Goal: Transaction & Acquisition: Obtain resource

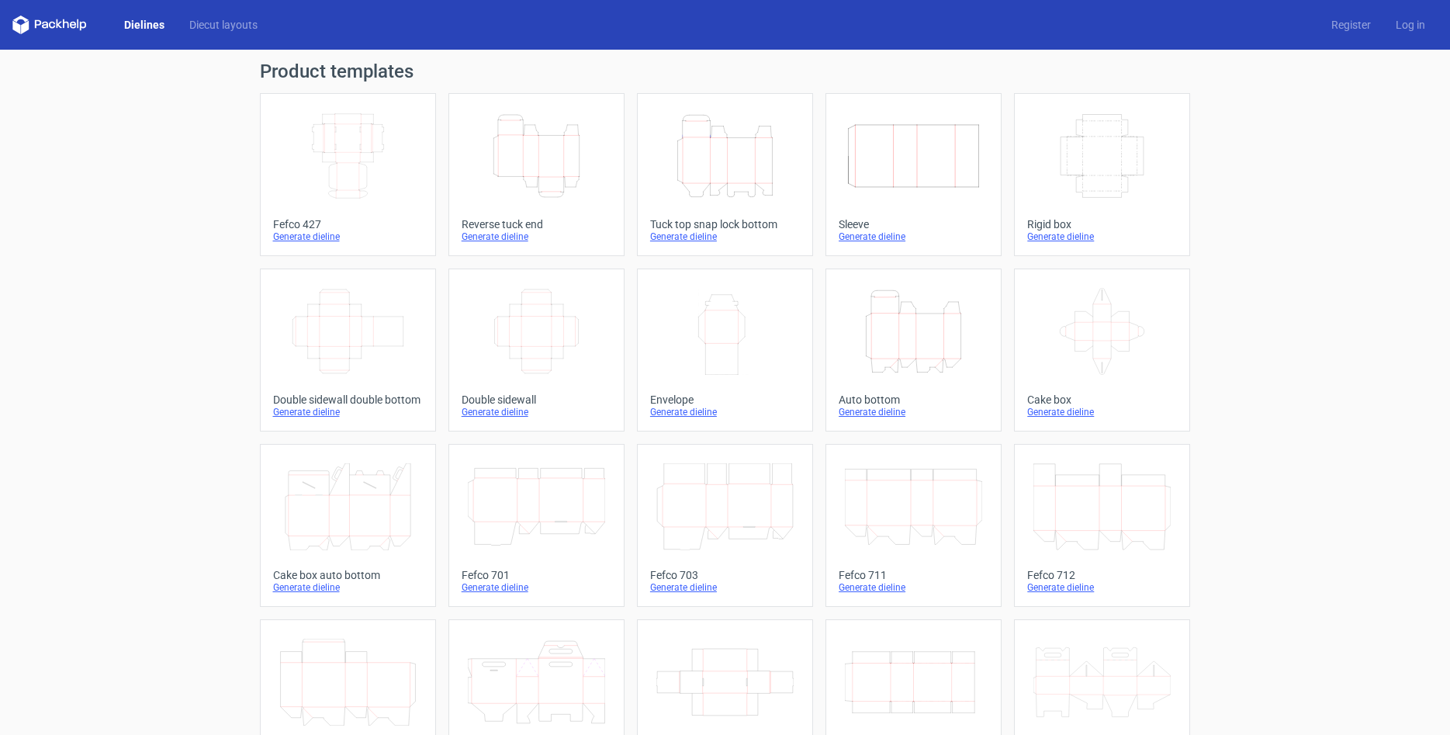
click at [717, 157] on icon "Height Depth Width" at bounding box center [724, 155] width 137 height 87
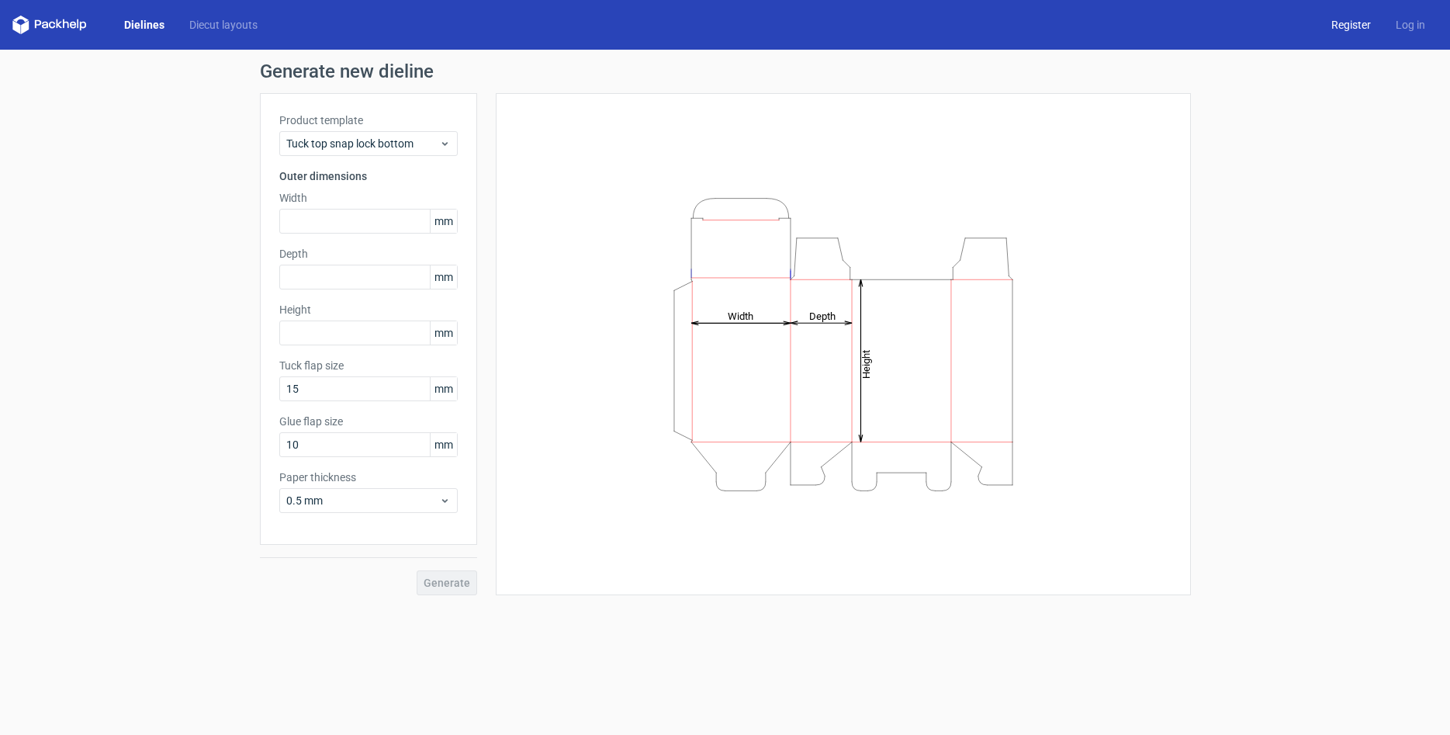
click at [1351, 22] on link "Register" at bounding box center [1351, 25] width 64 height 16
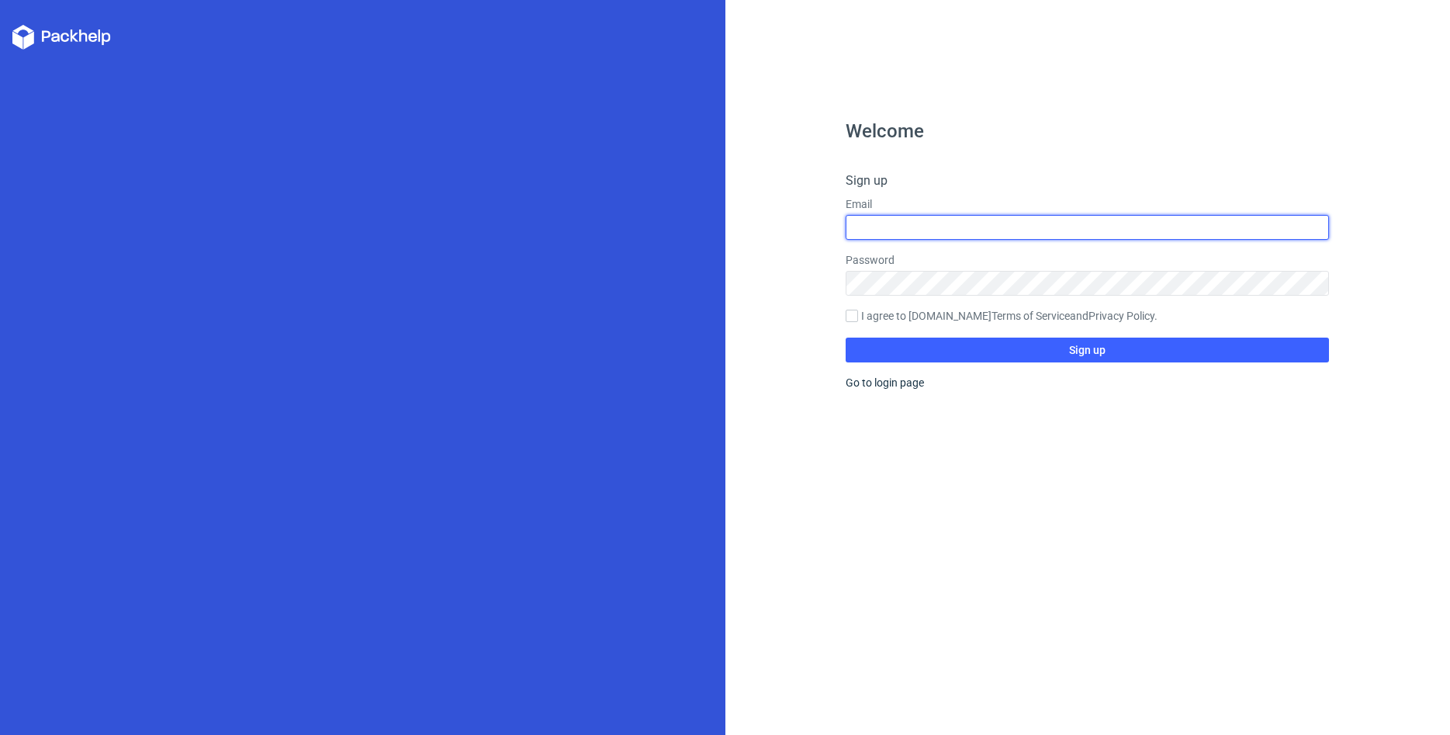
click at [904, 226] on input "text" at bounding box center [1086, 227] width 483 height 25
type input "[EMAIL_ADDRESS][DOMAIN_NAME]"
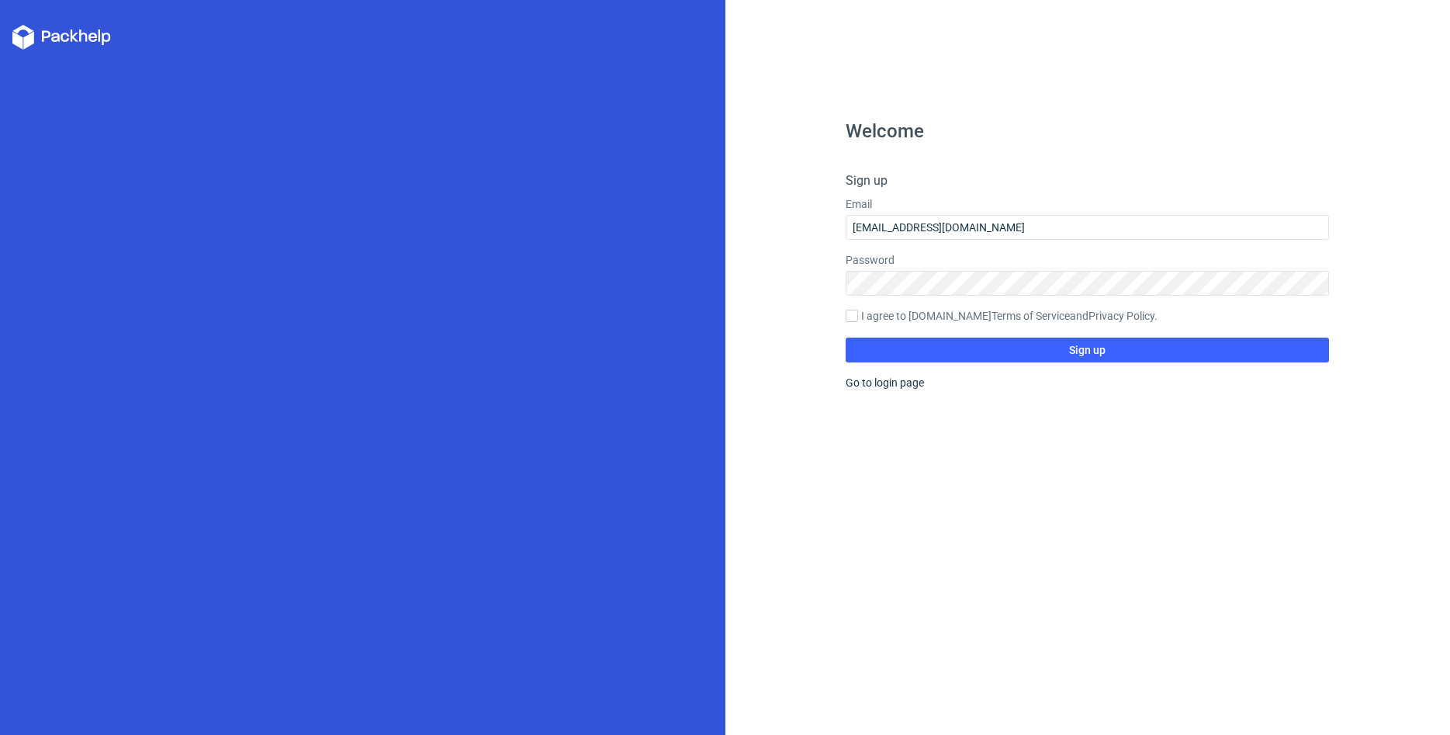
click at [1085, 603] on div "Welcome Sign up Email khursheedhmuhammad@gmail.com Password I agree to Packhelp…" at bounding box center [1086, 428] width 483 height 613
click at [851, 314] on input "I agree to Packhelp.com Terms of Service and Privacy Policy ." at bounding box center [851, 315] width 12 height 12
checkbox input "true"
click at [1106, 352] on button "Sign up" at bounding box center [1086, 349] width 483 height 25
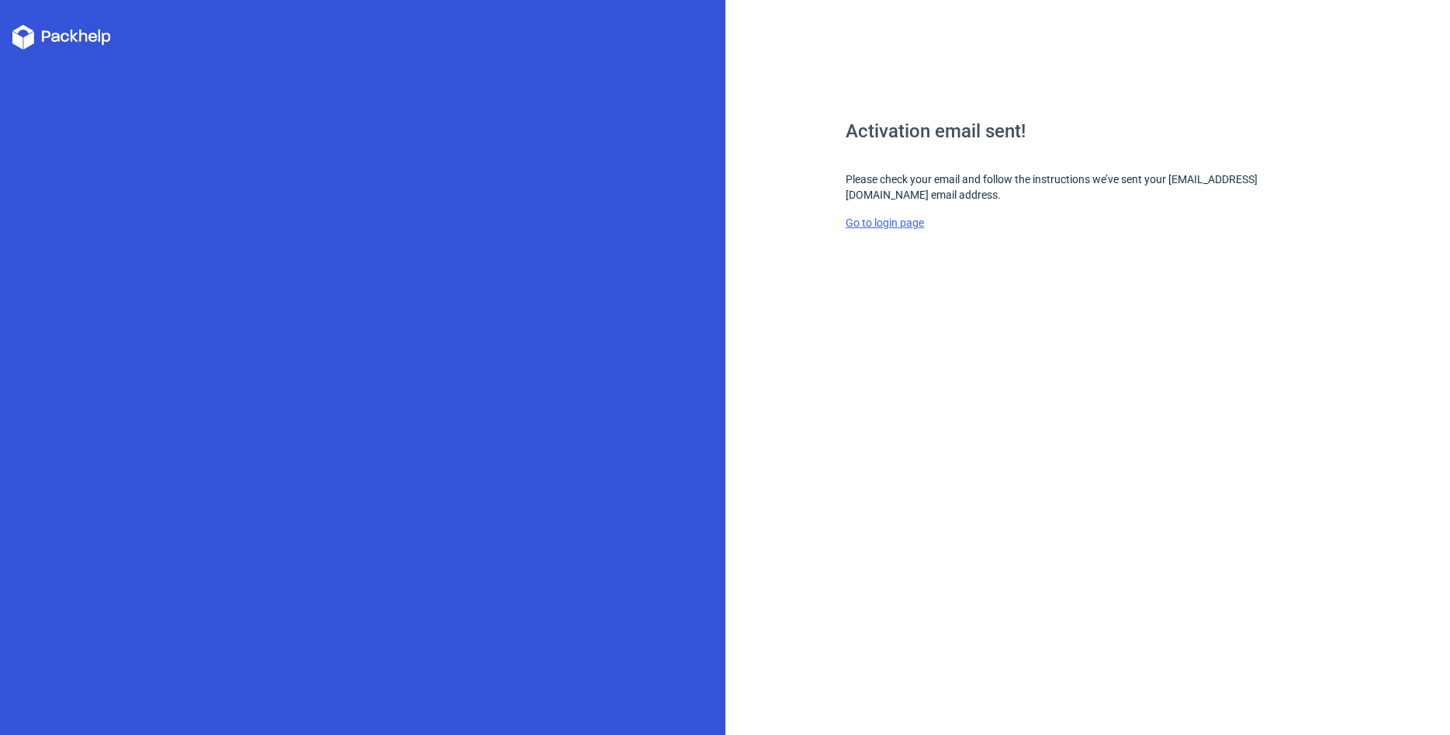
click at [882, 224] on link "Go to login page" at bounding box center [884, 222] width 78 height 12
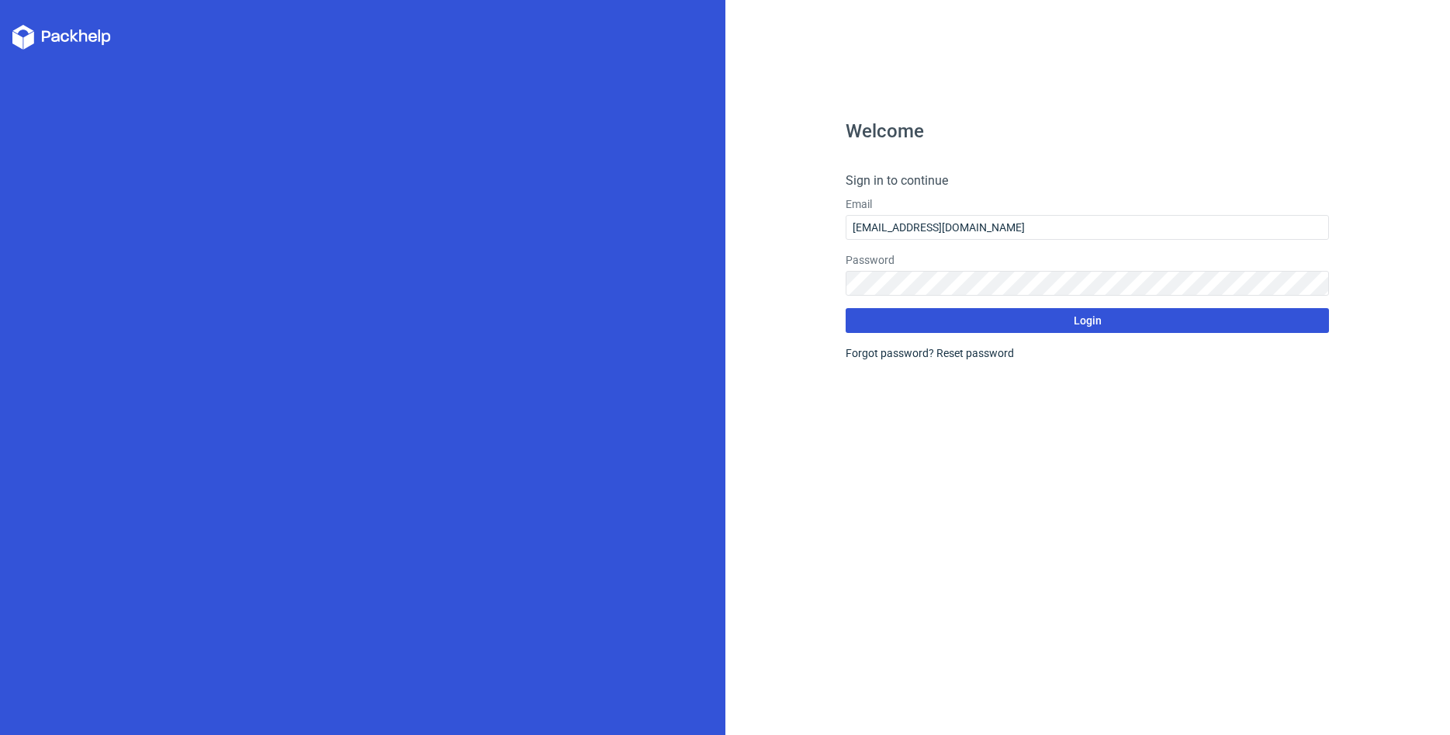
drag, startPoint x: 1097, startPoint y: 323, endPoint x: 885, endPoint y: 304, distance: 212.6
click at [1098, 323] on span "Login" at bounding box center [1088, 320] width 28 height 11
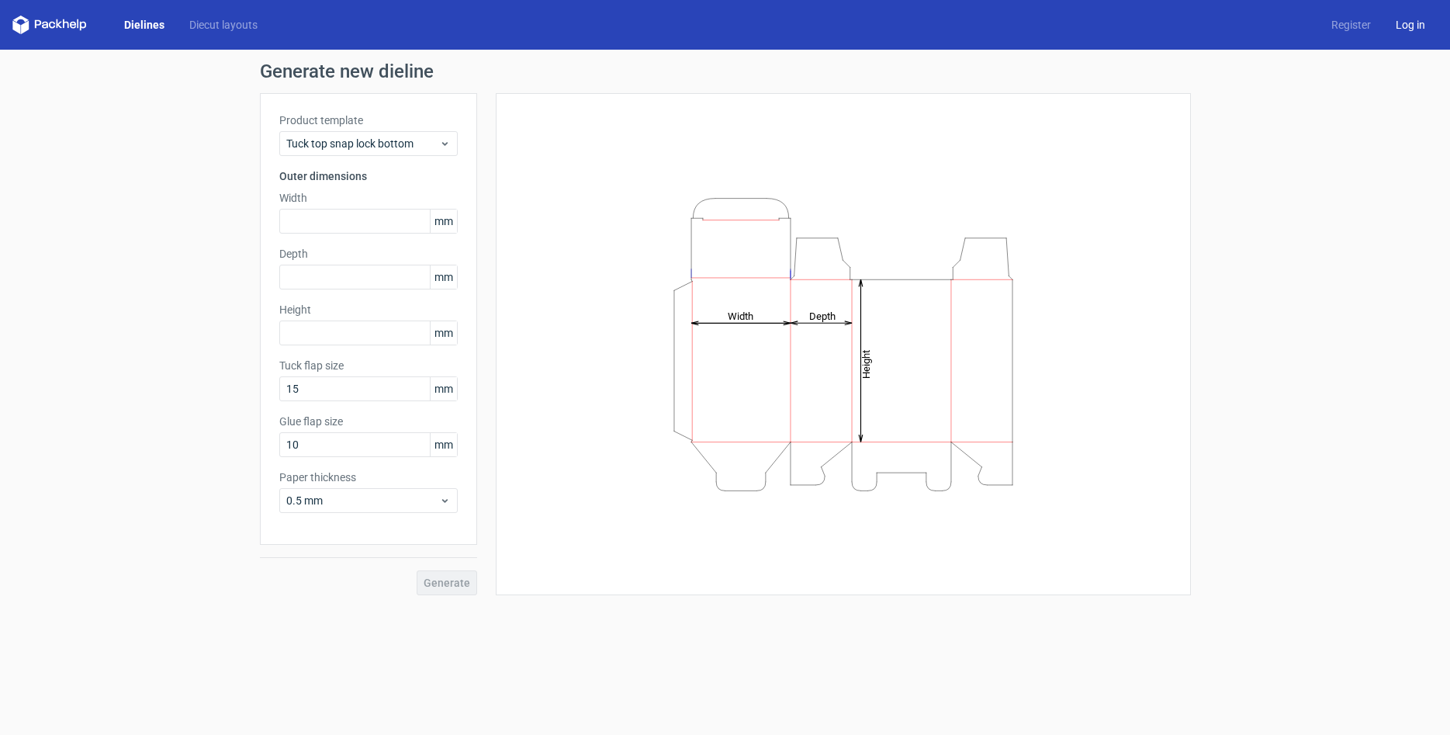
click at [1413, 26] on link "Log in" at bounding box center [1410, 25] width 54 height 16
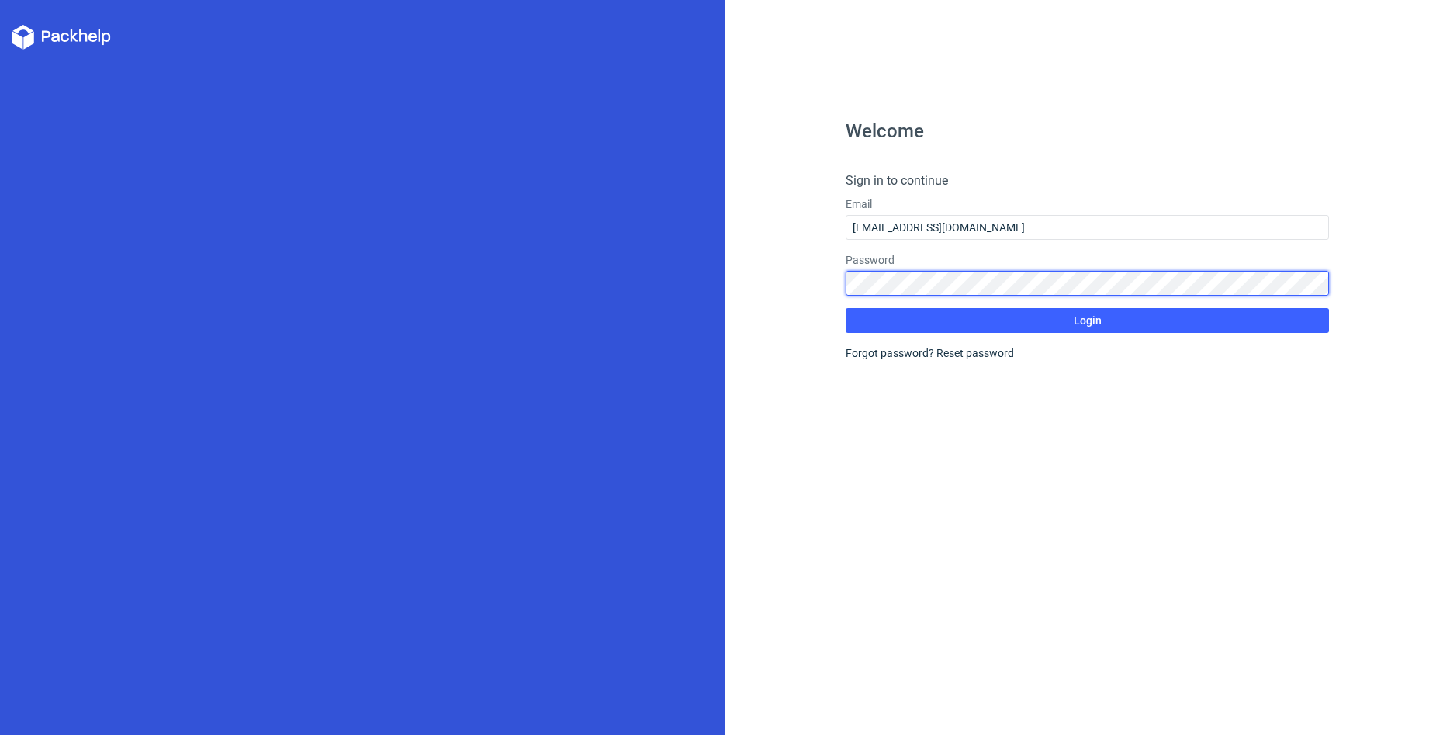
click at [845, 308] on button "Login" at bounding box center [1086, 320] width 483 height 25
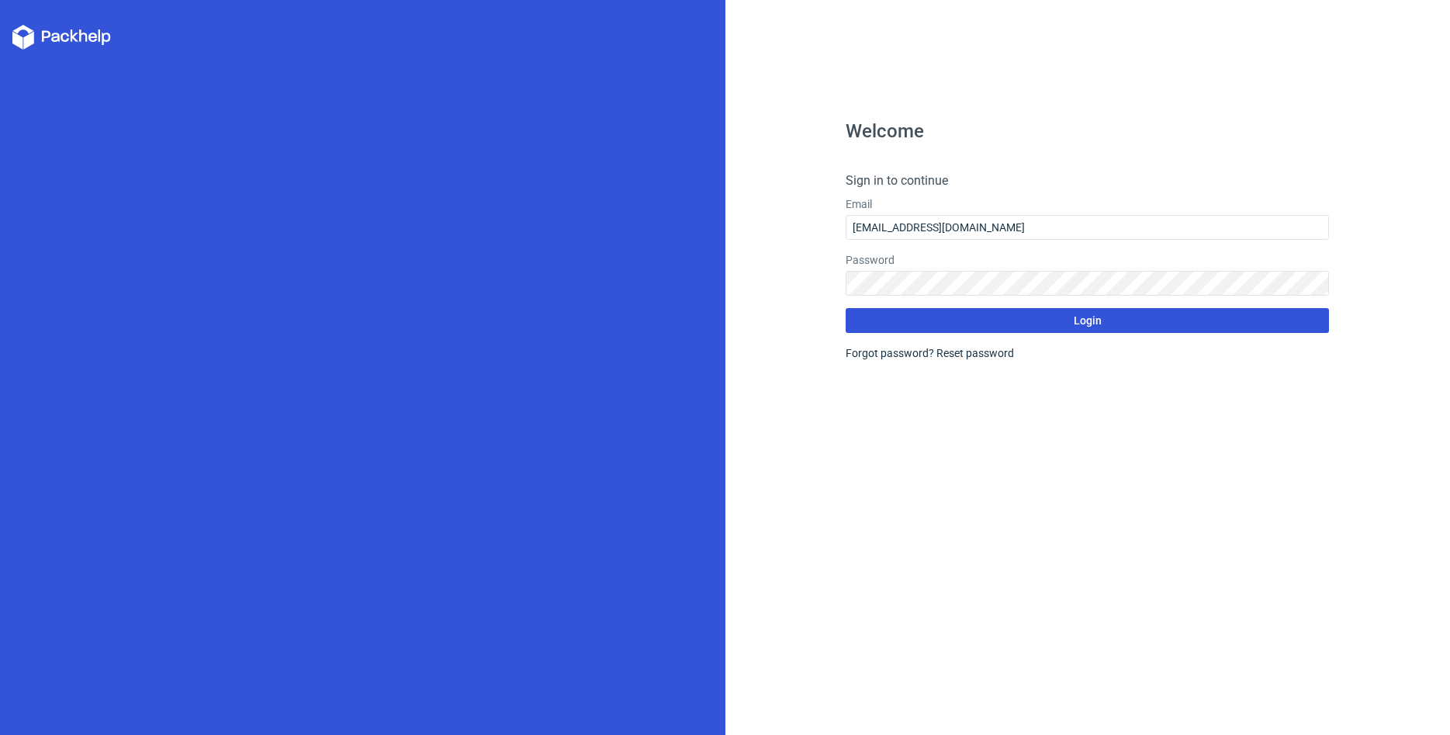
click at [1077, 316] on span "Login" at bounding box center [1088, 320] width 28 height 11
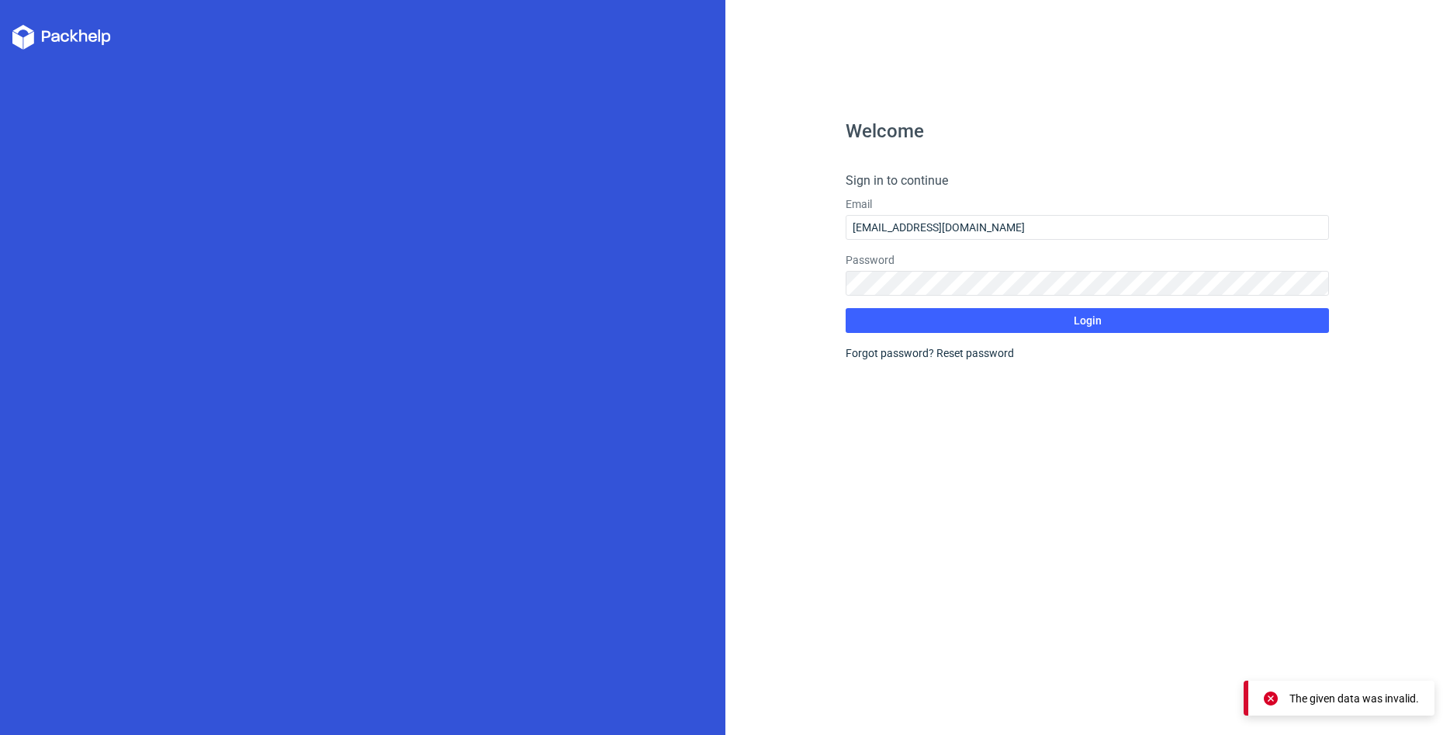
click at [1060, 459] on div "Welcome Sign in to continue Email khursheedhmuhammad@gmail.com Password Login F…" at bounding box center [1086, 428] width 483 height 613
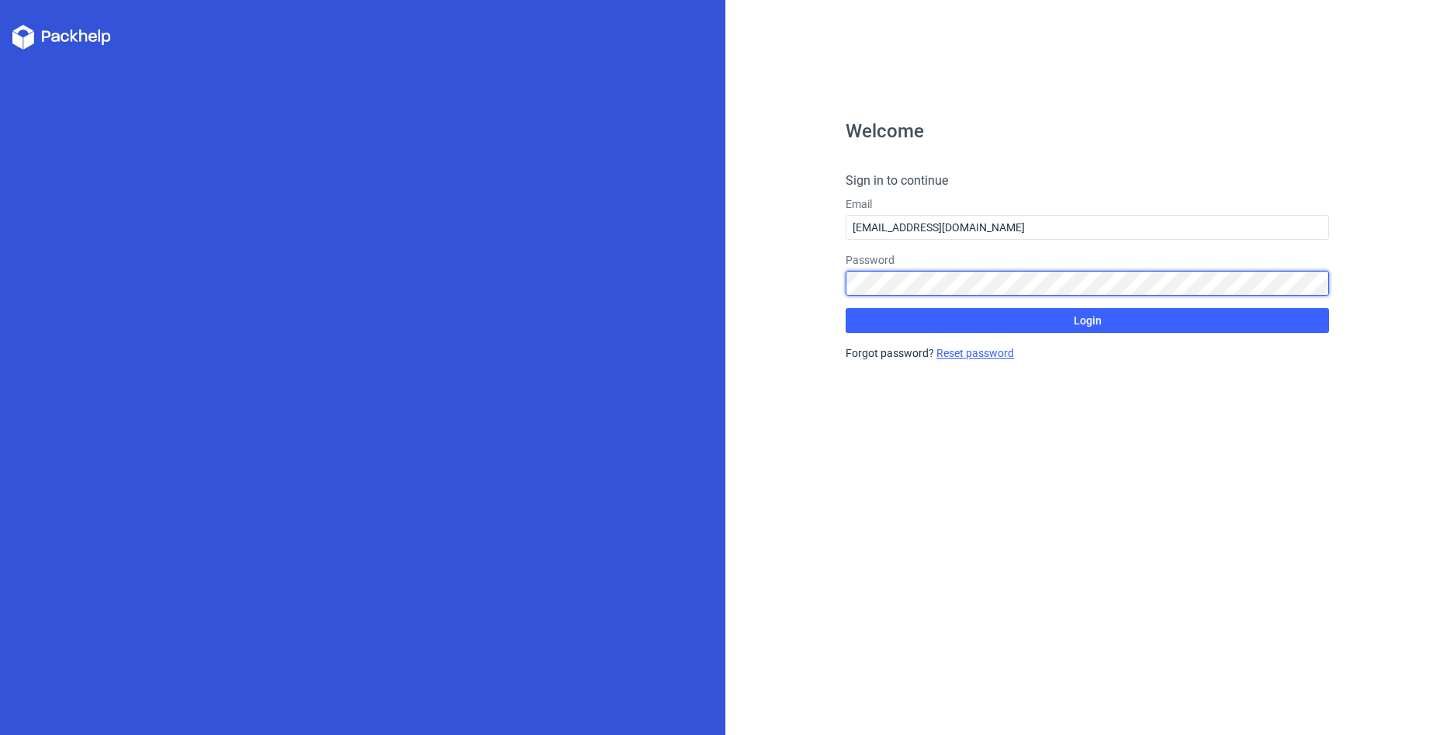
click at [845, 308] on button "Login" at bounding box center [1086, 320] width 483 height 25
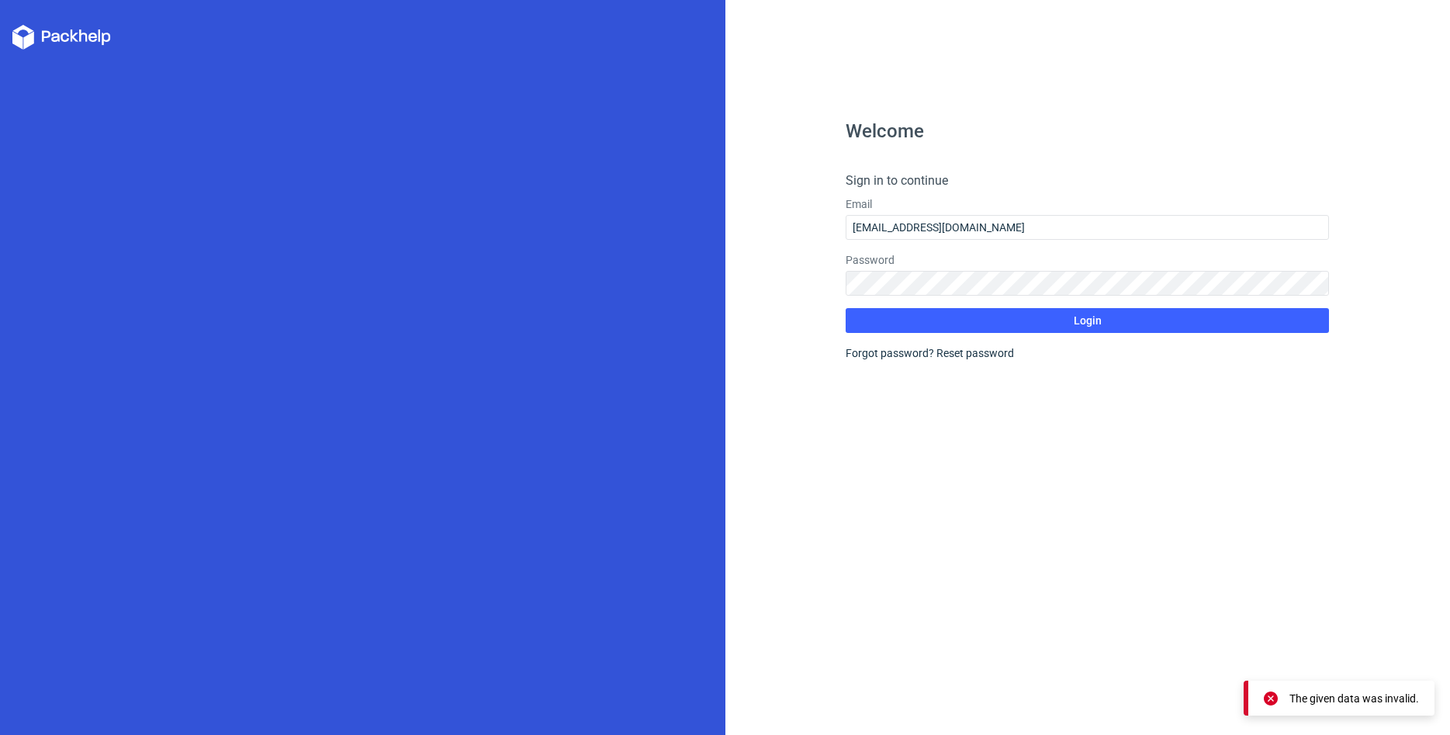
drag, startPoint x: 1288, startPoint y: 693, endPoint x: 1071, endPoint y: 434, distance: 338.2
click at [1288, 693] on div "The given data was invalid." at bounding box center [1338, 697] width 191 height 35
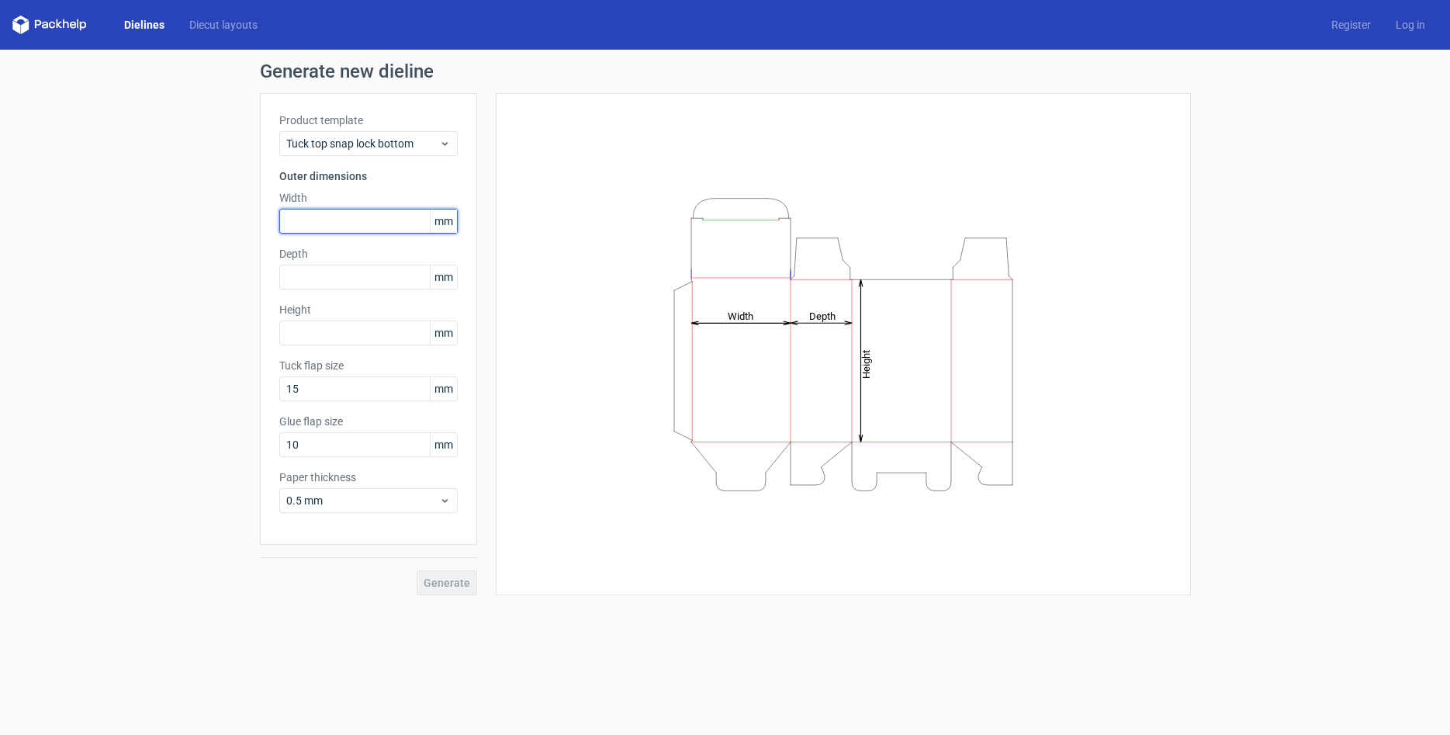
click at [314, 218] on input "text" at bounding box center [368, 221] width 178 height 25
click at [444, 140] on icon at bounding box center [445, 143] width 12 height 12
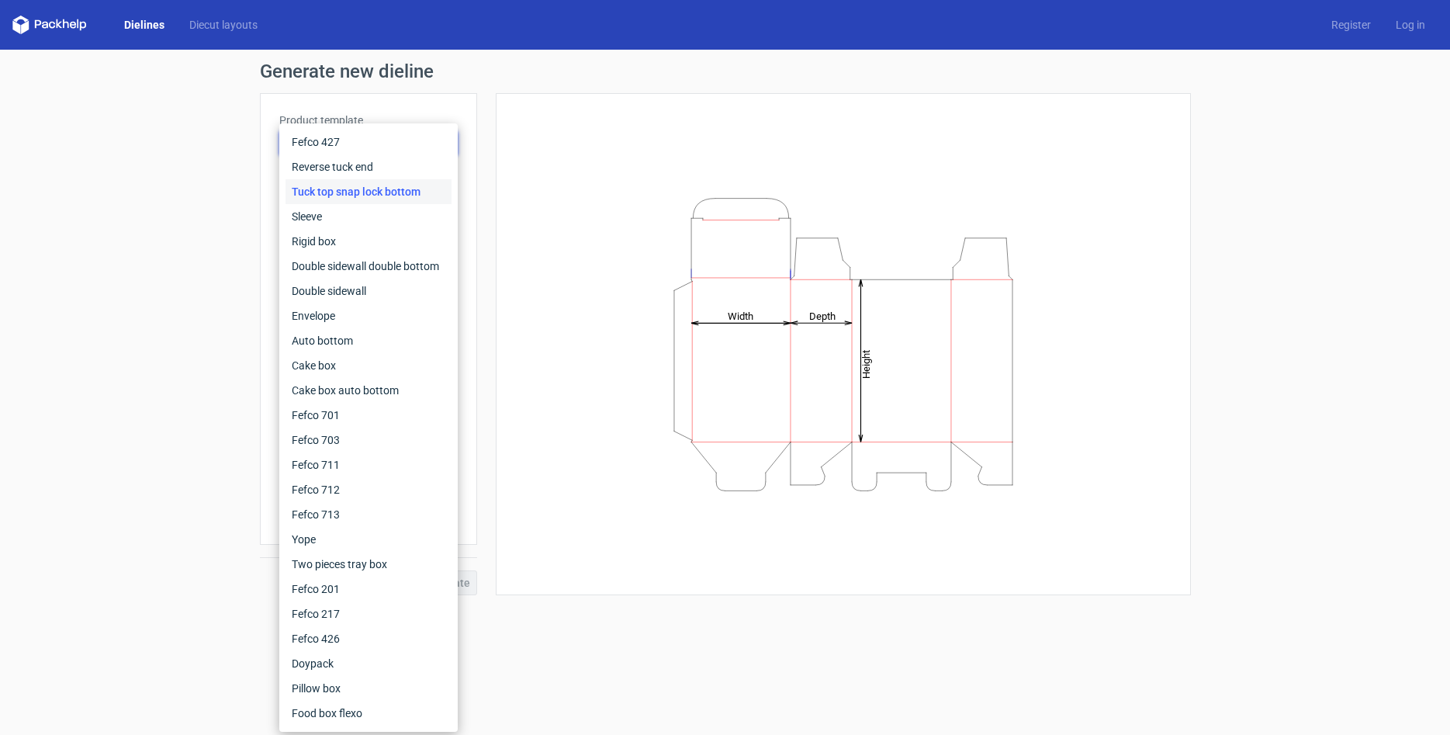
click at [182, 228] on div "Generate new dieline Product template Tuck top snap lock bottom Outer dimension…" at bounding box center [725, 329] width 1450 height 558
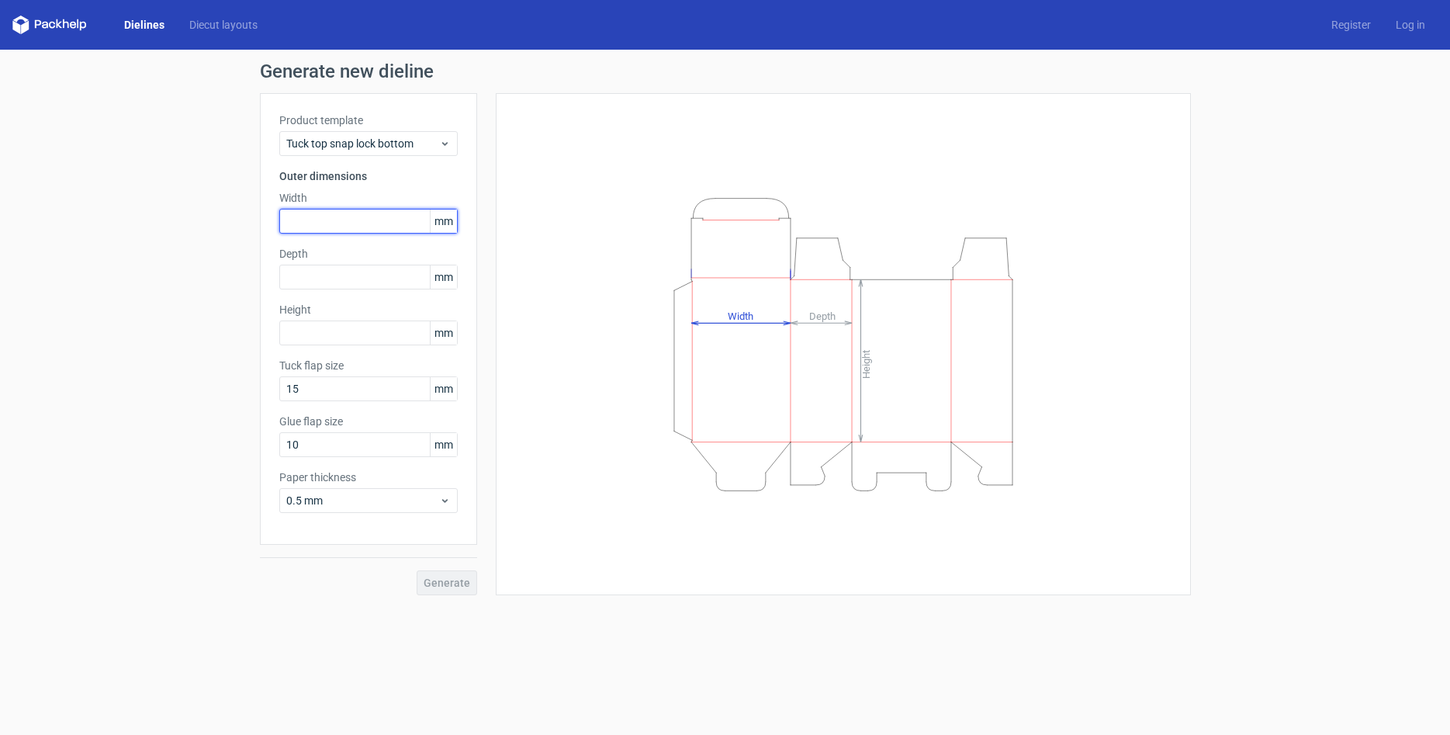
click at [357, 218] on input "text" at bounding box center [368, 221] width 178 height 25
type input "122"
click at [328, 333] on input "text" at bounding box center [368, 332] width 178 height 25
type input "77"
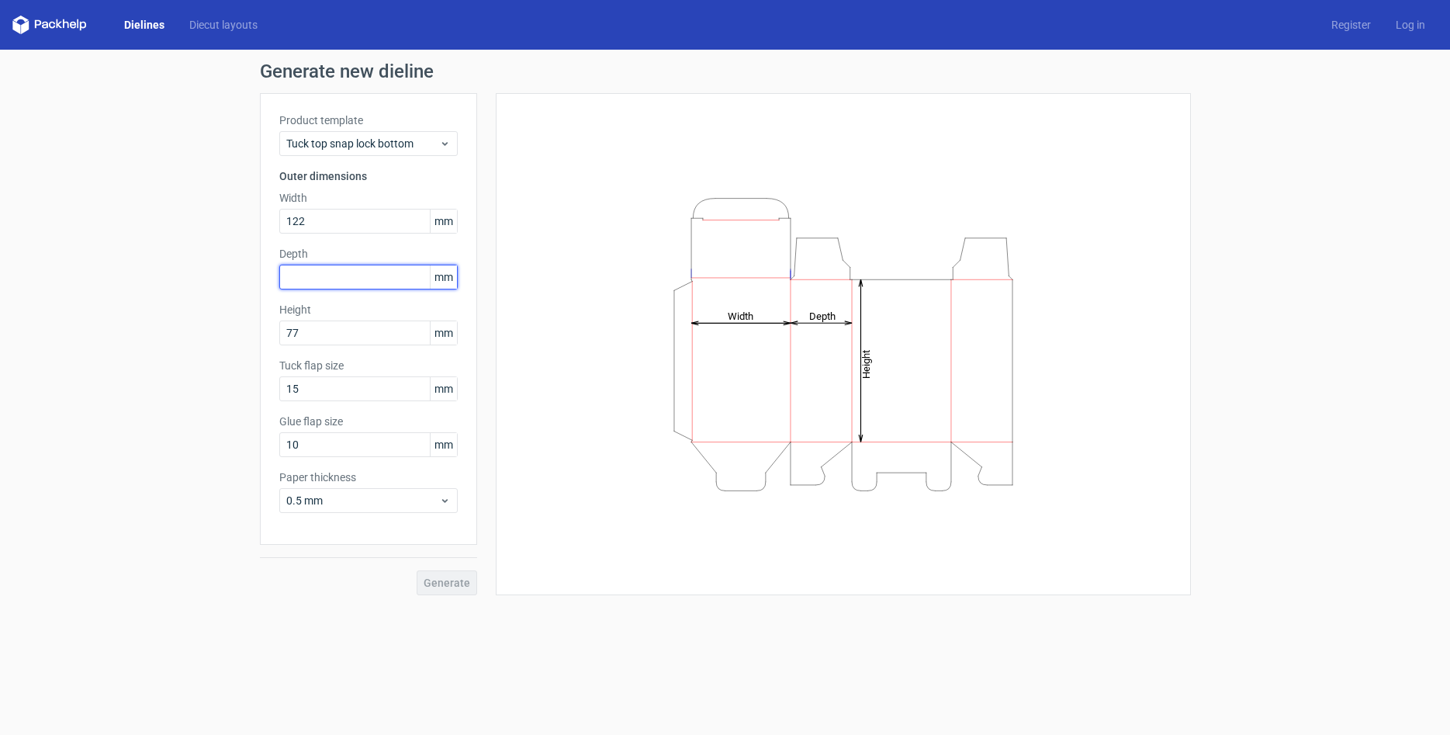
click at [349, 277] on input "text" at bounding box center [368, 276] width 178 height 25
click at [367, 276] on input "text" at bounding box center [368, 276] width 178 height 25
type input "44"
click at [437, 579] on span "Generate" at bounding box center [447, 582] width 47 height 11
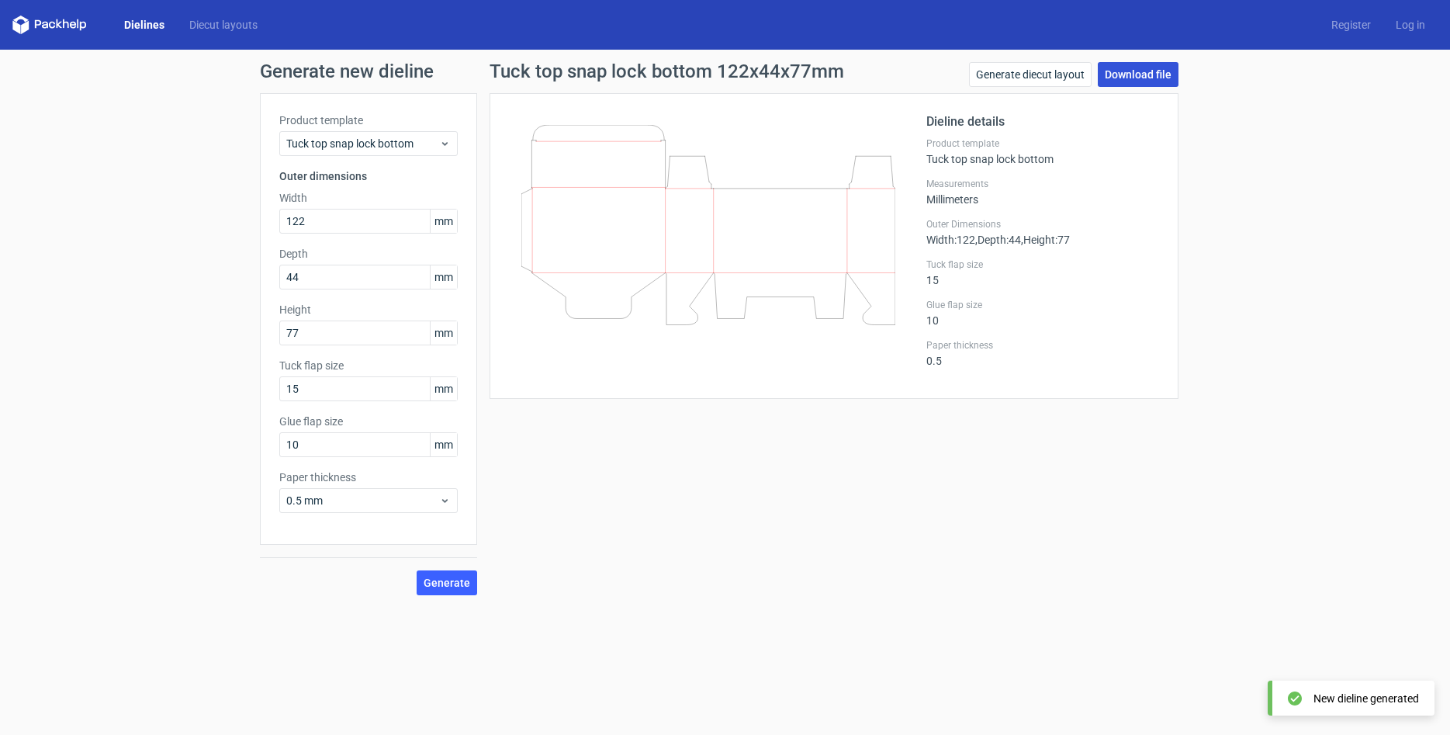
click at [1139, 73] on link "Download file" at bounding box center [1138, 74] width 81 height 25
click at [763, 515] on div "Tuck top snap lock bottom 122x44x77mm Generate diecut layout Download file Diel…" at bounding box center [834, 328] width 714 height 533
click at [302, 178] on h3 "Outer dimensions" at bounding box center [368, 176] width 178 height 16
click at [154, 219] on div "Generate new dieline Product template Tuck top snap lock bottom Outer dimension…" at bounding box center [725, 329] width 1450 height 558
